Goal: Task Accomplishment & Management: Manage account settings

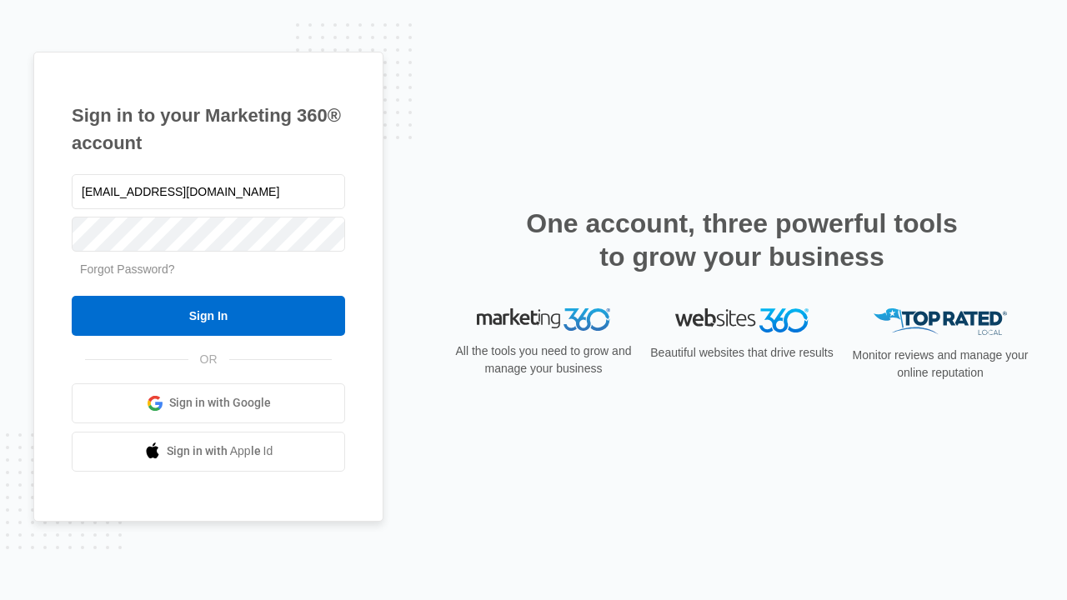
type input "[EMAIL_ADDRESS][DOMAIN_NAME]"
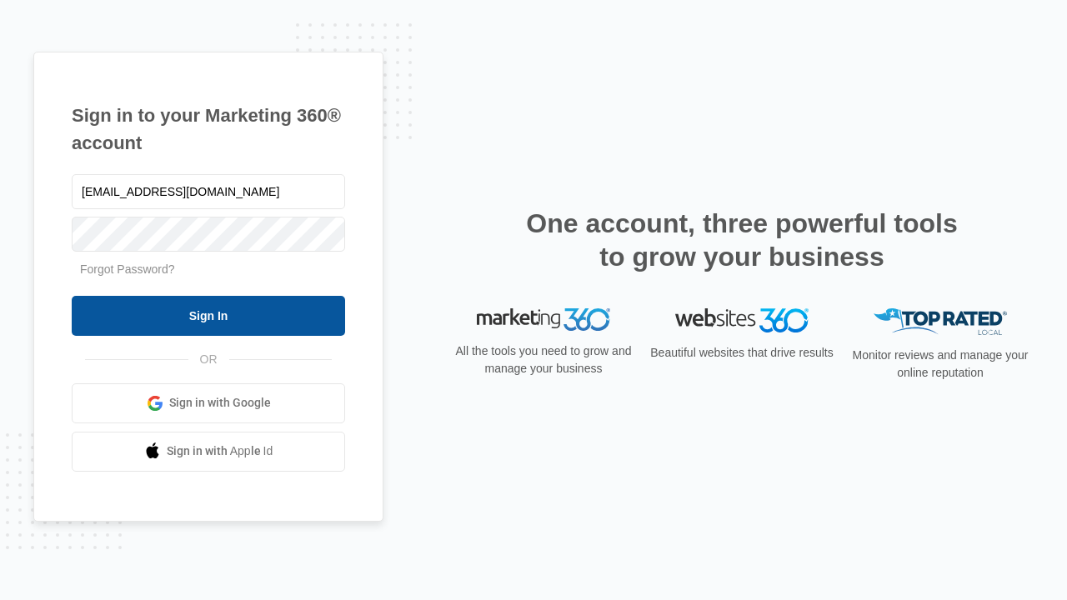
click at [208, 315] on input "Sign In" at bounding box center [209, 316] width 274 height 40
